Goal: Navigation & Orientation: Find specific page/section

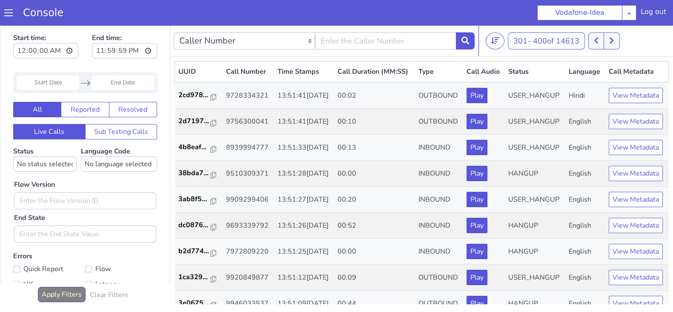
click at [590, 43] on div "301 - 400 of 14613 20 50 100" at bounding box center [578, 40] width 184 height 17
click at [602, 39] on button at bounding box center [597, 40] width 16 height 17
click at [596, 39] on icon at bounding box center [596, 41] width 5 height 8
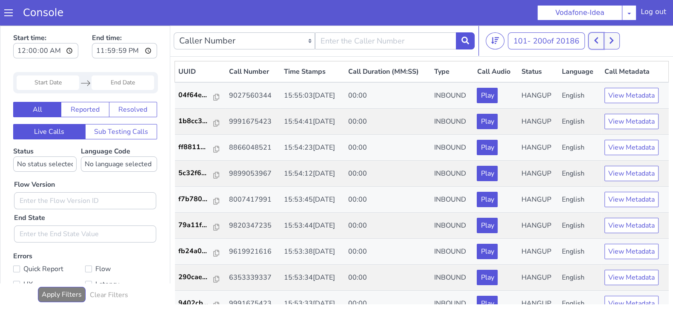
click at [596, 40] on icon at bounding box center [597, 40] width 4 height 6
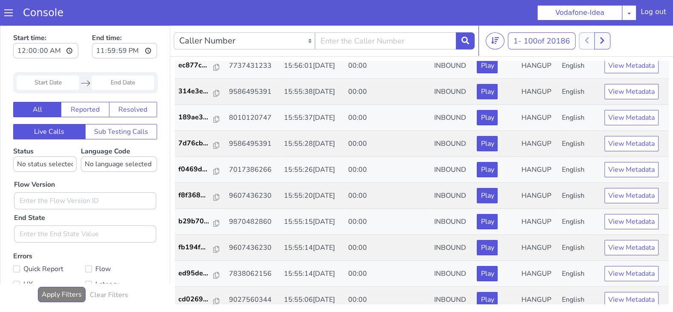
scroll to position [2, 0]
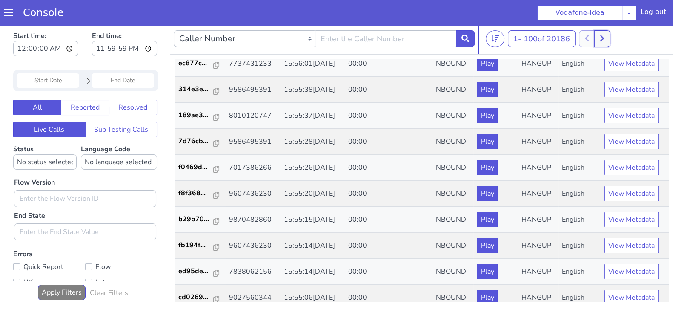
click at [602, 33] on button at bounding box center [603, 38] width 16 height 17
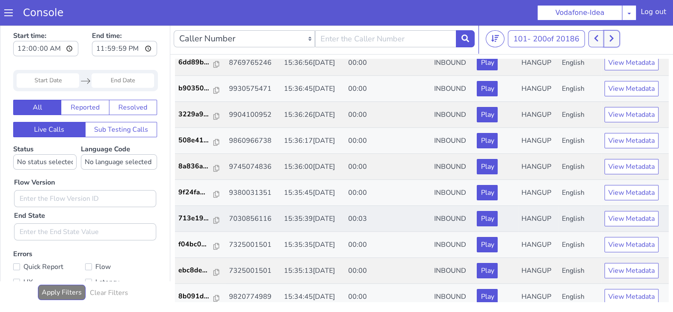
scroll to position [1796, 0]
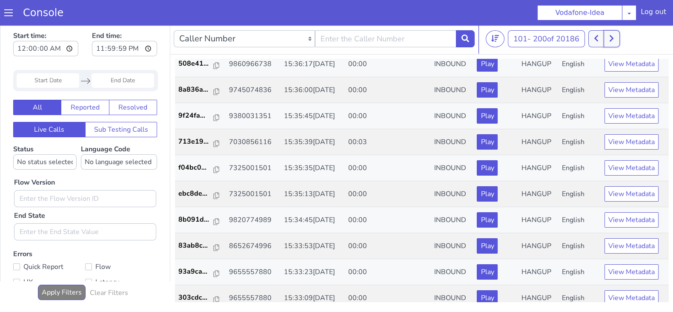
click at [617, 36] on button at bounding box center [612, 38] width 16 height 17
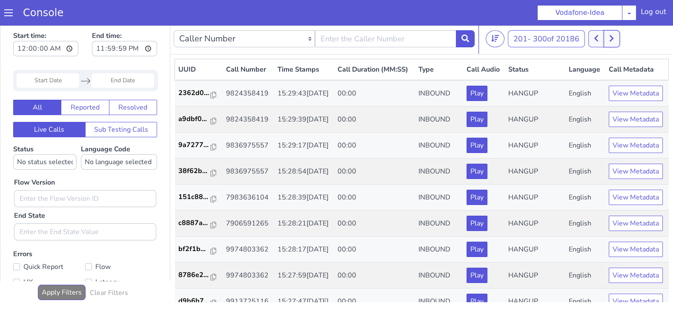
click at [617, 36] on button at bounding box center [612, 38] width 16 height 17
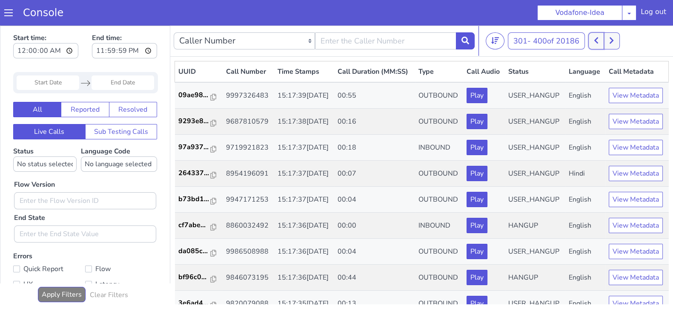
click at [594, 43] on button at bounding box center [597, 40] width 16 height 17
click at [599, 39] on icon at bounding box center [596, 41] width 5 height 8
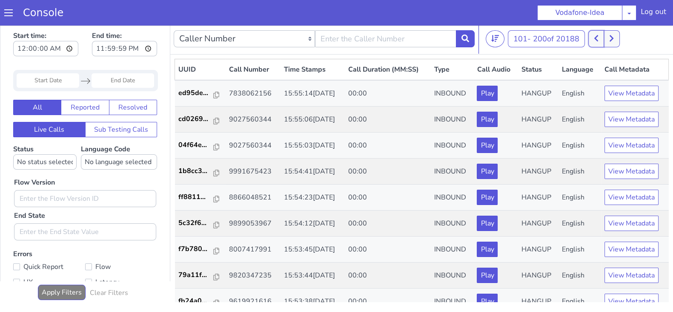
click at [594, 35] on button at bounding box center [597, 38] width 16 height 17
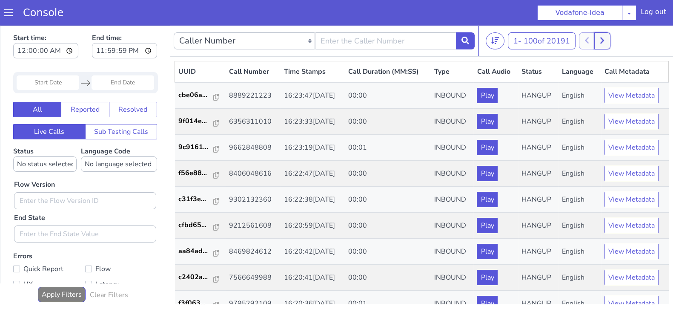
click at [604, 39] on icon at bounding box center [602, 41] width 5 height 8
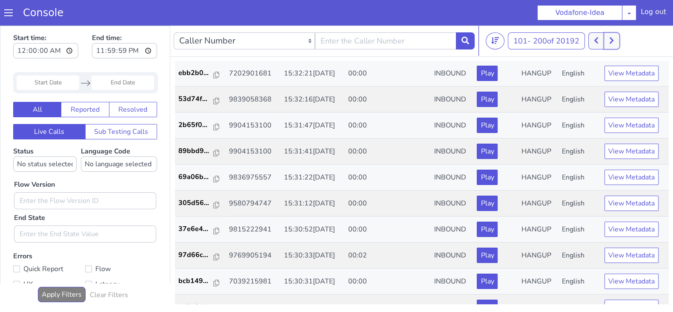
scroll to position [2368, 0]
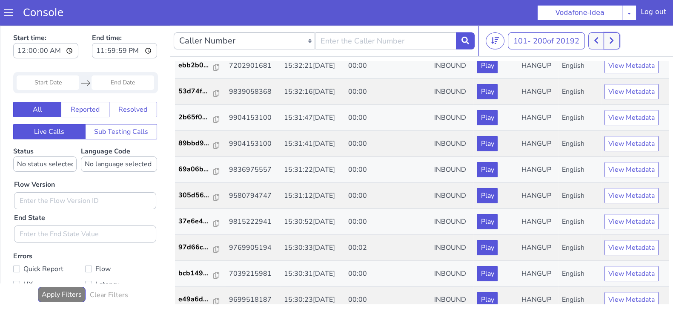
click at [613, 38] on icon at bounding box center [612, 40] width 4 height 6
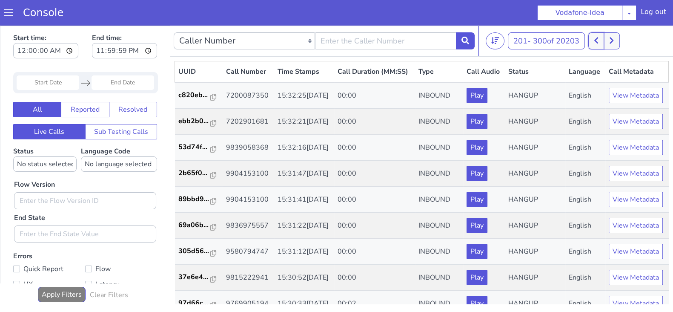
click at [598, 38] on icon at bounding box center [596, 41] width 5 height 8
